Goal: Browse casually

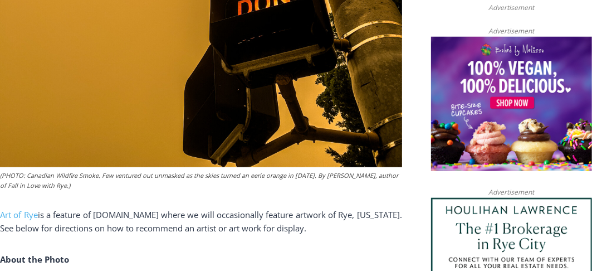
scroll to position [758, 0]
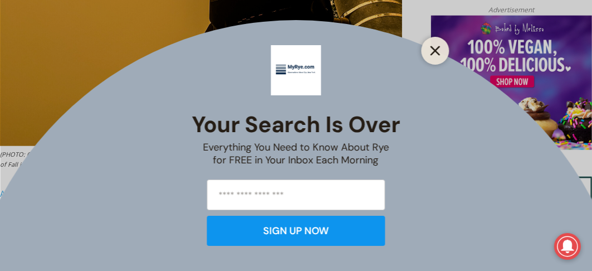
click at [432, 58] on button "Close" at bounding box center [436, 51] width 16 height 16
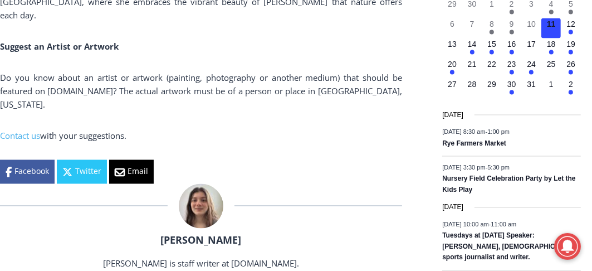
scroll to position [1593, 0]
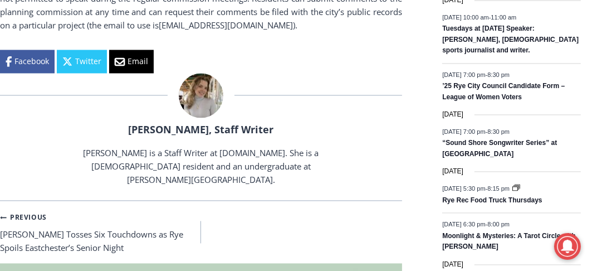
scroll to position [1596, 0]
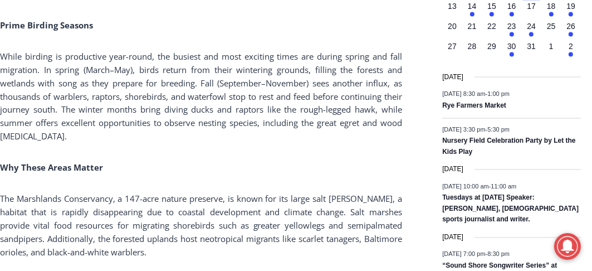
scroll to position [1482, 0]
